Goal: Navigation & Orientation: Understand site structure

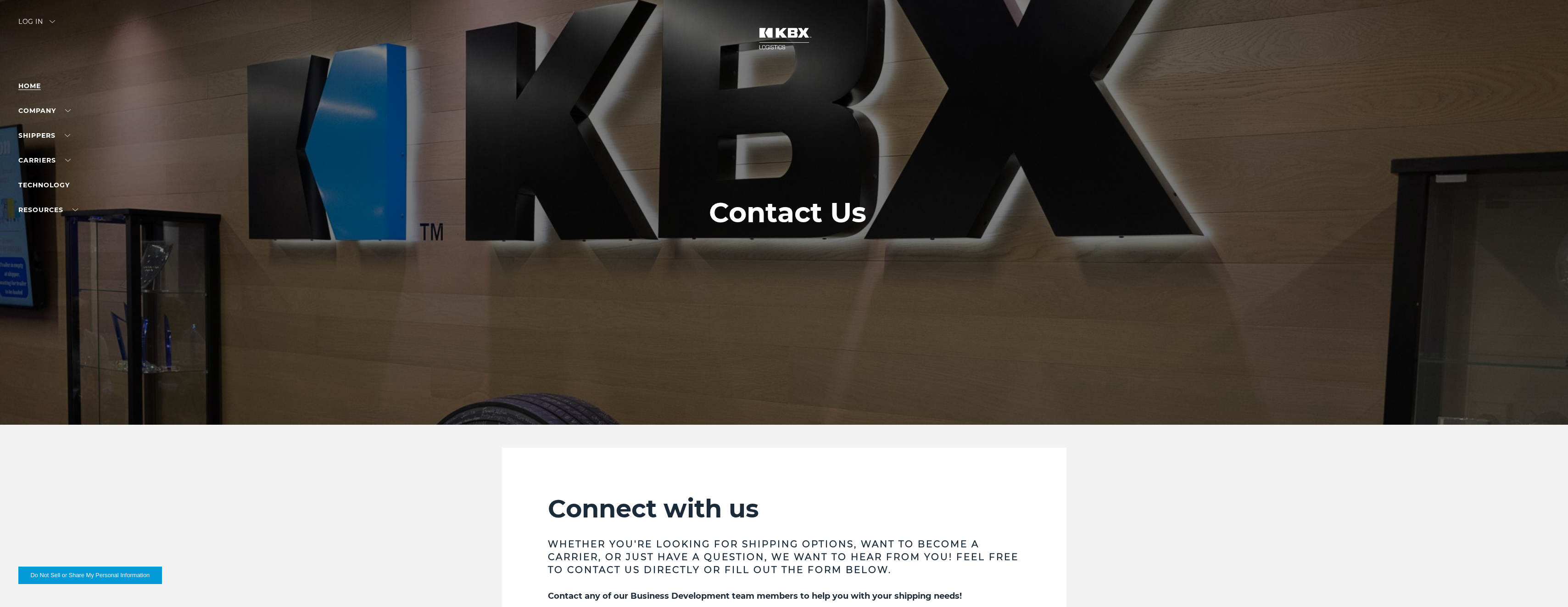
click at [38, 85] on link "Home" at bounding box center [29, 86] width 23 height 9
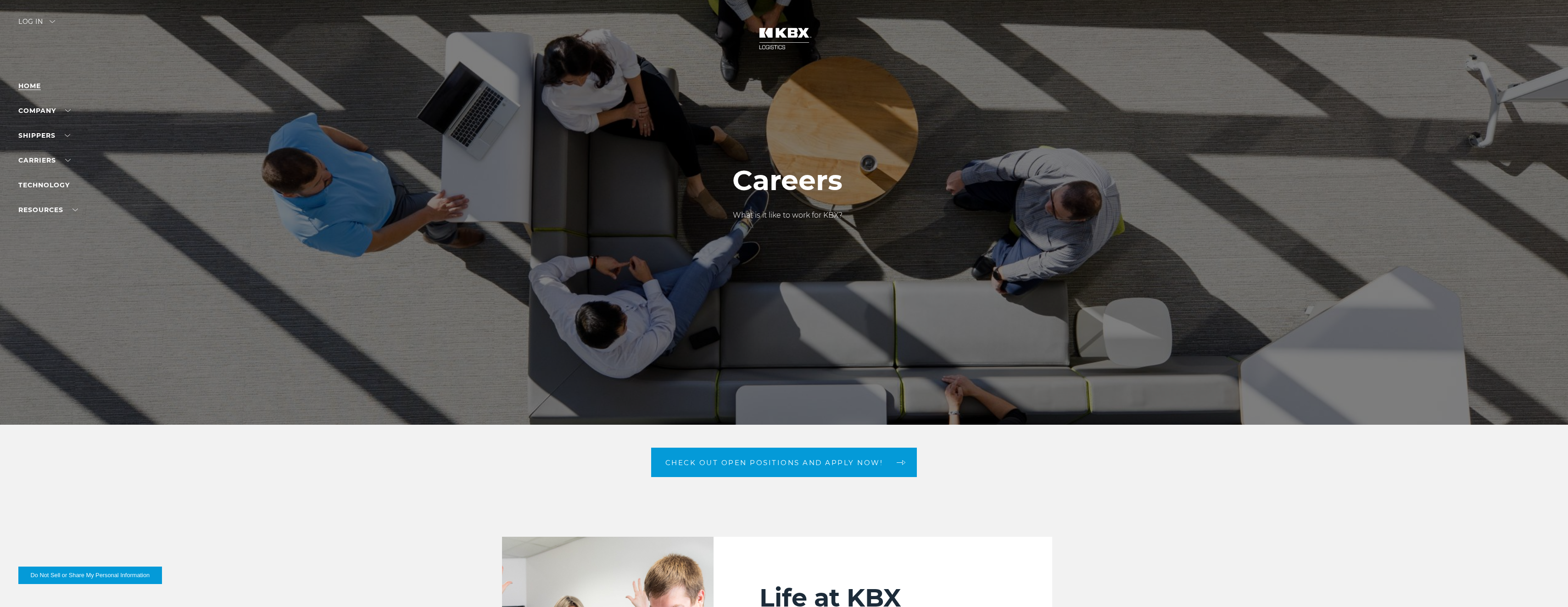
click at [31, 85] on link "Home" at bounding box center [29, 86] width 23 height 9
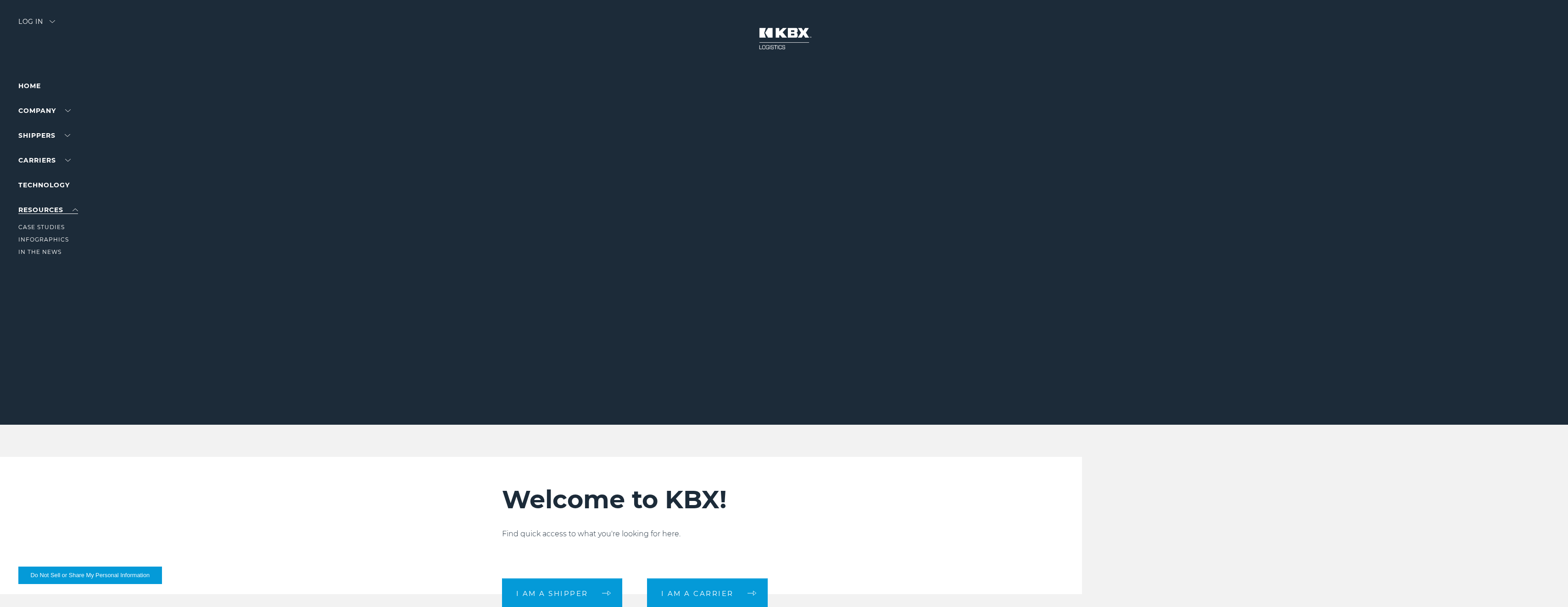
click at [75, 208] on link "RESOURCES" at bounding box center [48, 210] width 60 height 9
click at [68, 161] on link "Carriers" at bounding box center [44, 160] width 52 height 9
click at [46, 130] on link "About Us" at bounding box center [35, 127] width 33 height 7
